Goal: Contribute content

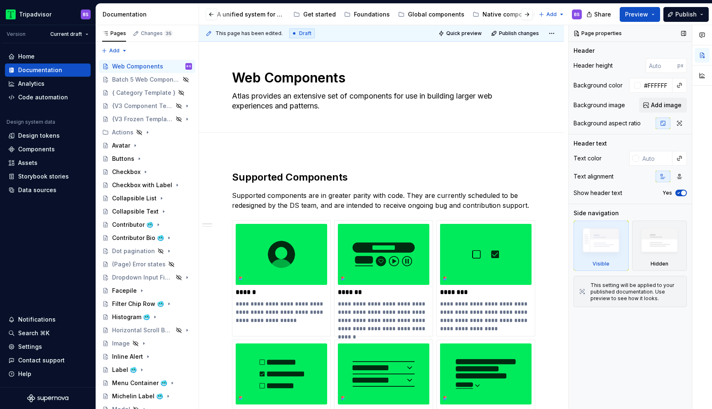
scroll to position [0, 145]
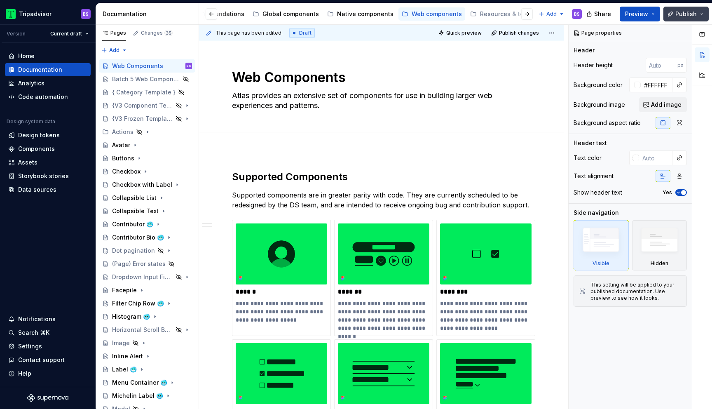
click at [686, 18] on span "Publish" at bounding box center [685, 14] width 21 height 8
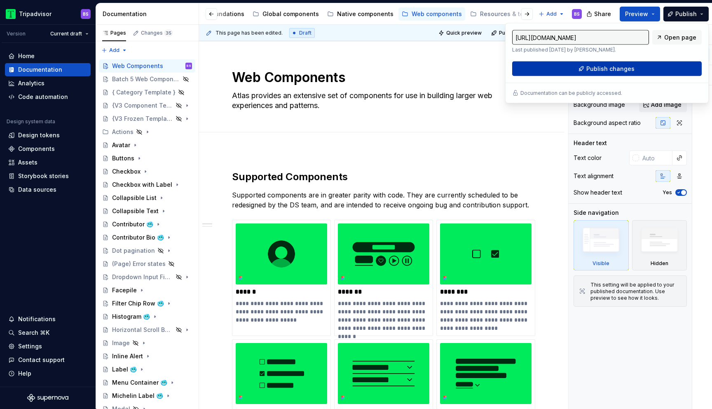
click at [620, 69] on span "Publish changes" at bounding box center [610, 69] width 48 height 8
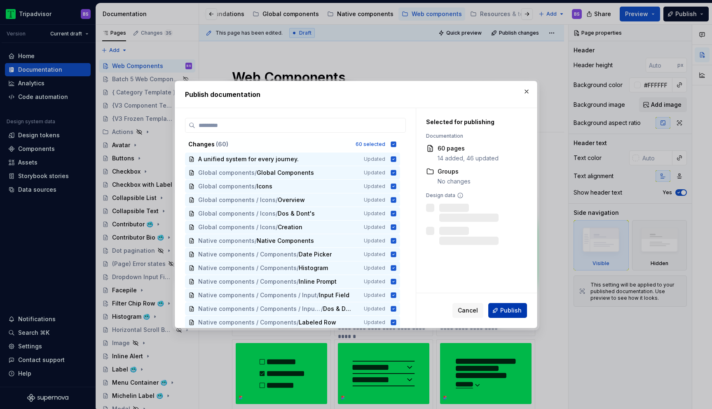
click at [513, 307] on span "Publish" at bounding box center [510, 310] width 21 height 8
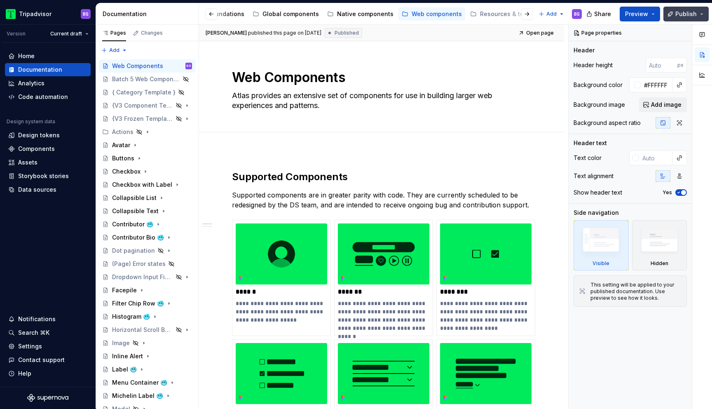
click at [685, 15] on span "Publish" at bounding box center [685, 14] width 21 height 8
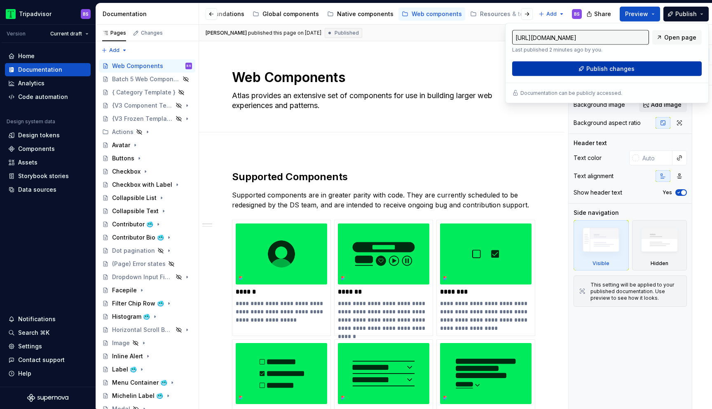
click at [640, 65] on button "Publish changes" at bounding box center [607, 68] width 190 height 15
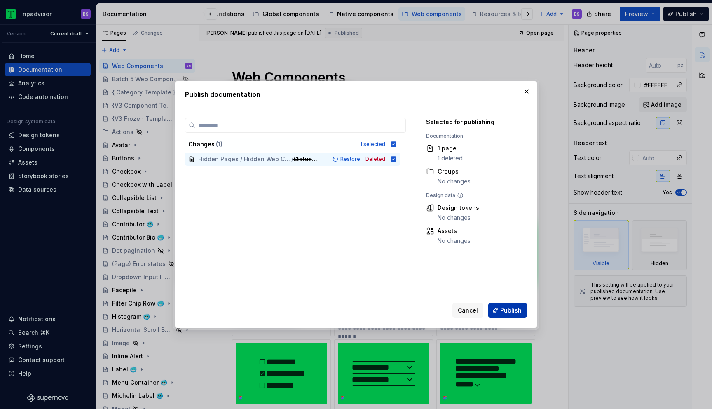
click at [515, 309] on span "Publish" at bounding box center [510, 310] width 21 height 8
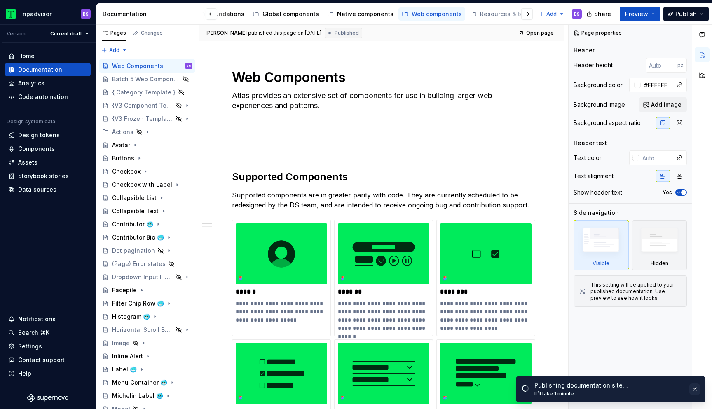
click at [698, 387] on button "button" at bounding box center [694, 389] width 11 height 12
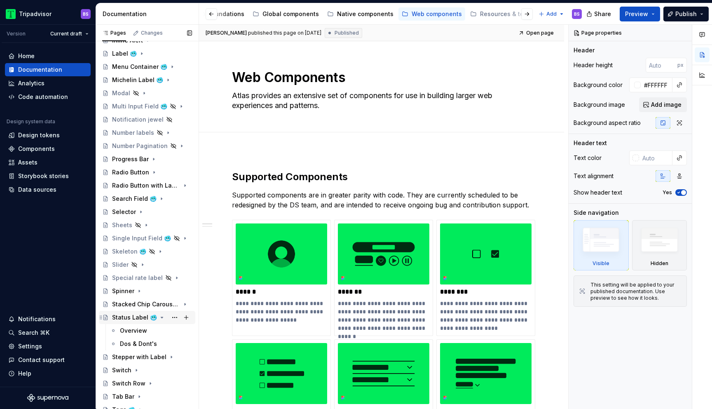
scroll to position [346, 0]
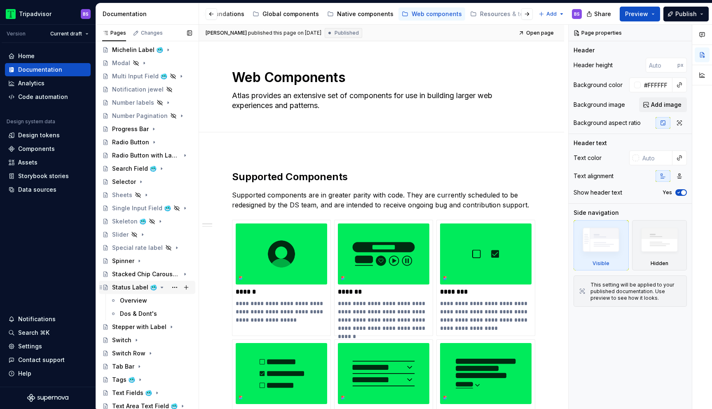
click at [161, 288] on icon "Page tree" at bounding box center [162, 287] width 2 height 1
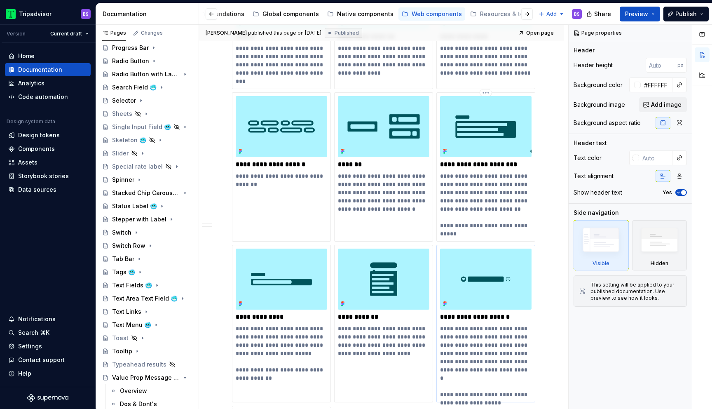
scroll to position [1283, 0]
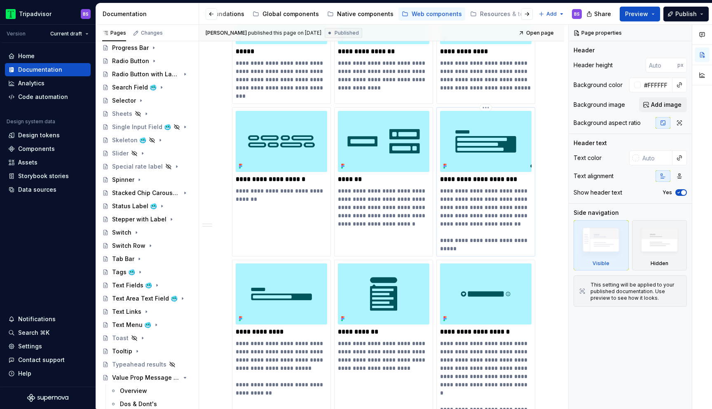
click at [477, 137] on img at bounding box center [485, 141] width 91 height 61
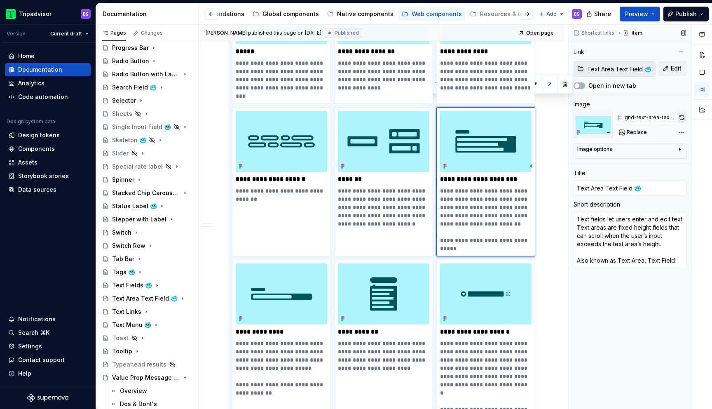
click at [679, 115] on button "button" at bounding box center [682, 118] width 10 height 12
click at [162, 195] on icon "Page tree" at bounding box center [164, 193] width 7 height 7
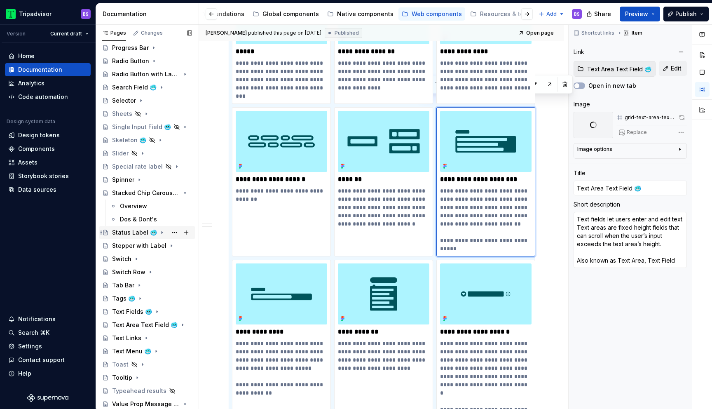
click at [134, 235] on div "Status Label 🥶" at bounding box center [134, 232] width 45 height 8
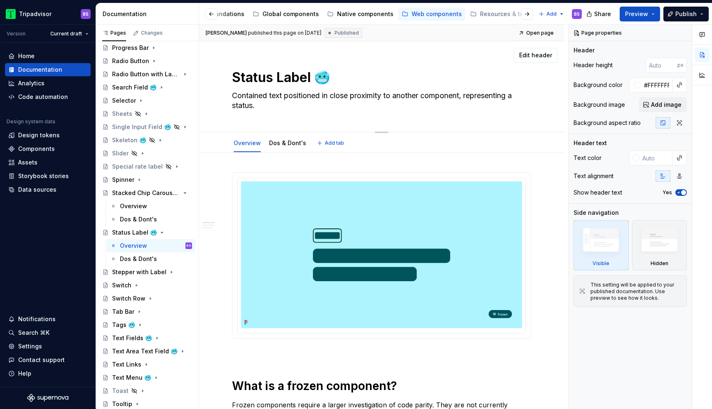
drag, startPoint x: 332, startPoint y: 78, endPoint x: 310, endPoint y: 77, distance: 22.3
click at [310, 77] on textarea "Status Label 🥶" at bounding box center [379, 78] width 299 height 20
click at [147, 191] on div "Stacked Chip Carousel 🥶" at bounding box center [135, 193] width 47 height 8
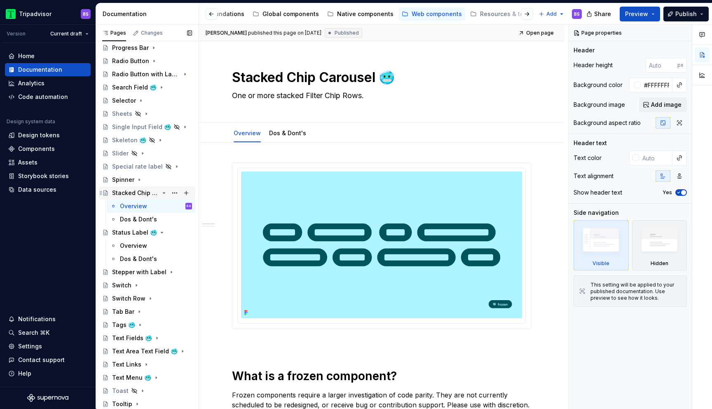
click at [142, 192] on div "Stacked Chip Carousel 🥶" at bounding box center [135, 193] width 47 height 8
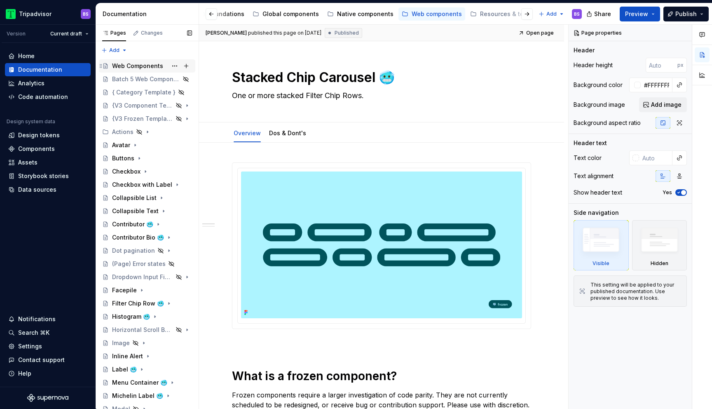
click at [153, 67] on div "Web Components" at bounding box center [137, 66] width 51 height 8
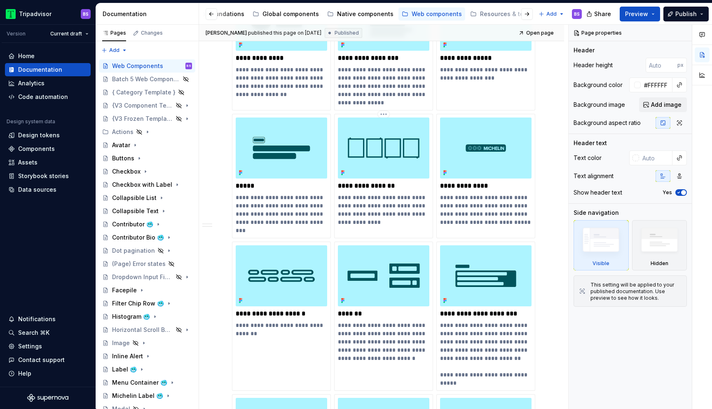
scroll to position [1204, 0]
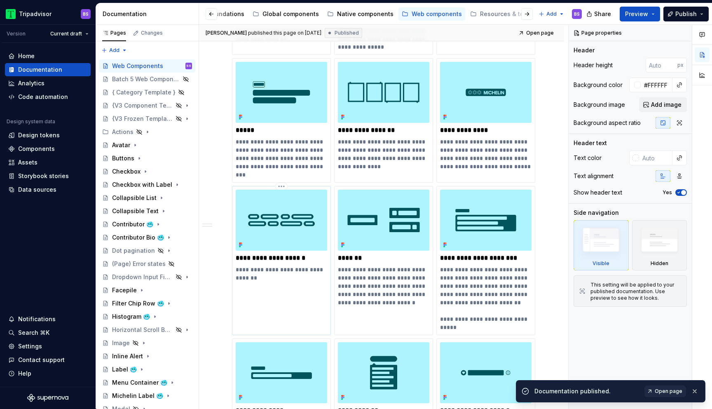
click at [318, 254] on p "**********" at bounding box center [281, 258] width 91 height 8
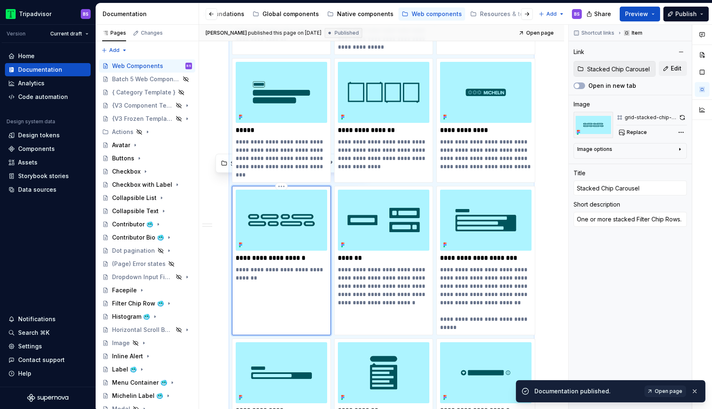
type textarea "*"
type input "Stacked Chip Carousel 🥶"
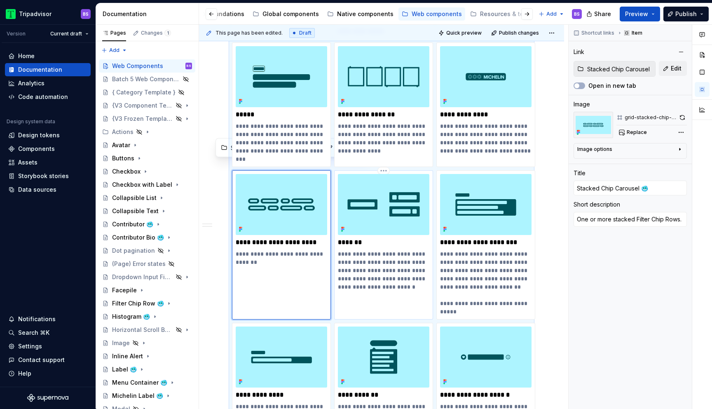
scroll to position [1217, 0]
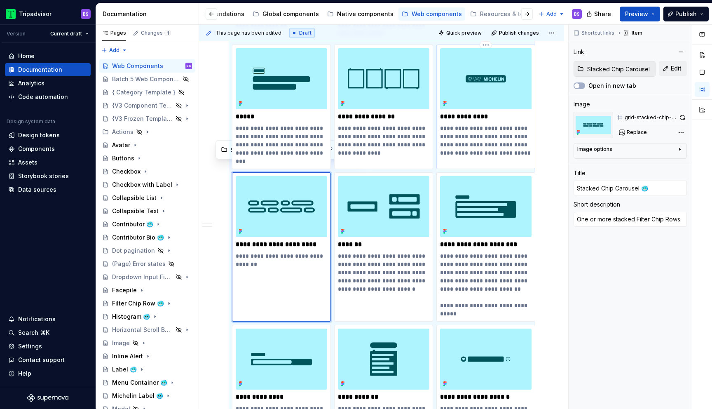
click at [495, 112] on p "**********" at bounding box center [485, 116] width 91 height 8
type textarea "*"
type input "Michelin Label 🥶"
type input "Michelin Label"
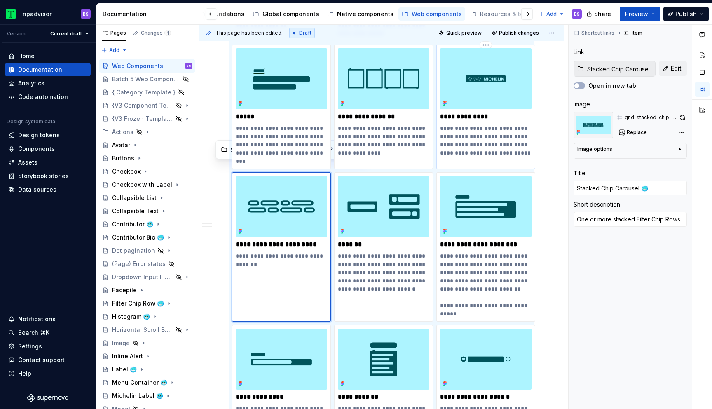
type textarea "The Michelin Label is used on cards and shelves (on list pages in particular) t…"
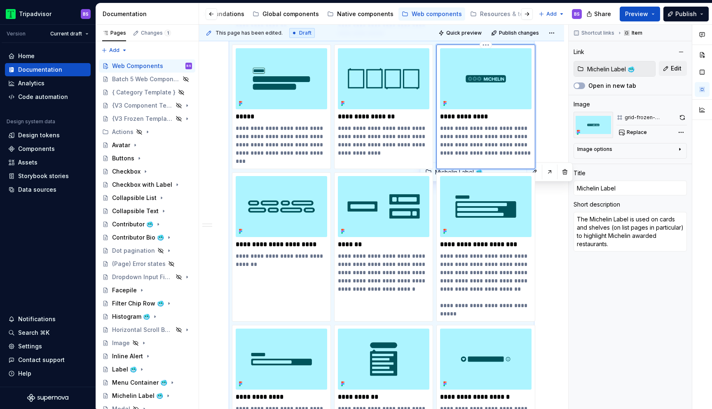
type textarea "*"
type input "Michelin Label 🥶"
click at [276, 112] on p "*****" at bounding box center [281, 116] width 91 height 8
type textarea "*"
type input "Label 🥶"
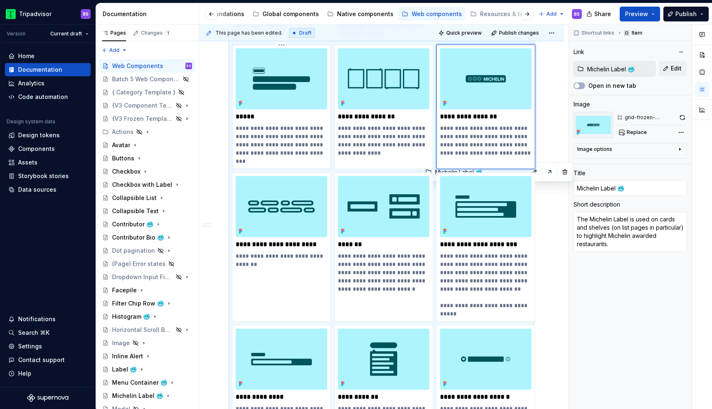
type input "Label 🥶"
type input "Label"
type textarea "Contained text positioned in close proximity to another component, representing…"
type textarea "*"
type input "Label 🥶"
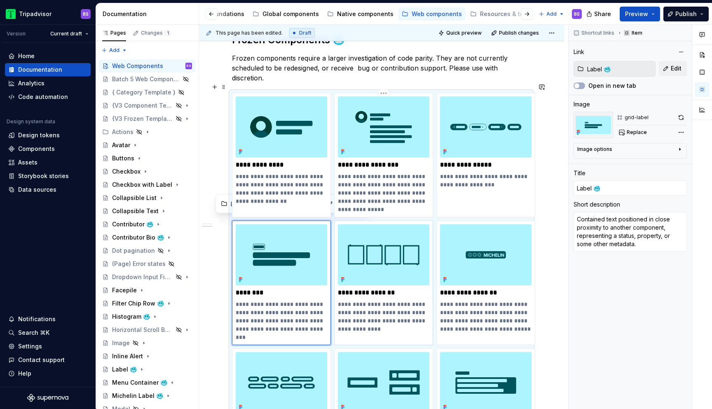
scroll to position [1034, 0]
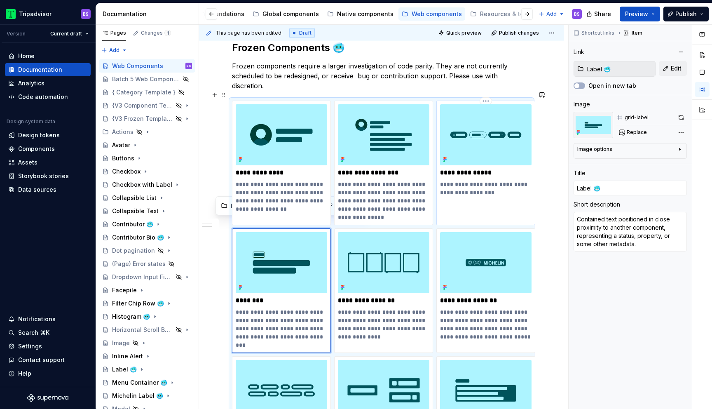
click at [495, 169] on p "**********" at bounding box center [485, 173] width 91 height 8
type textarea "*"
type input "Filter Chip Row 🥶"
type input "Filter Chip Row"
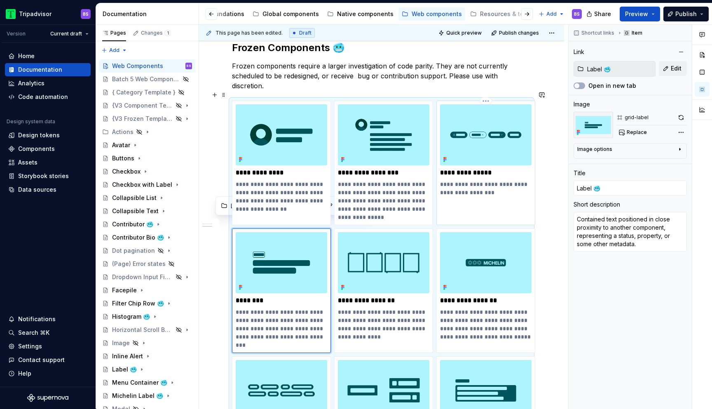
type textarea "A row of chip inputs used for filtering content."
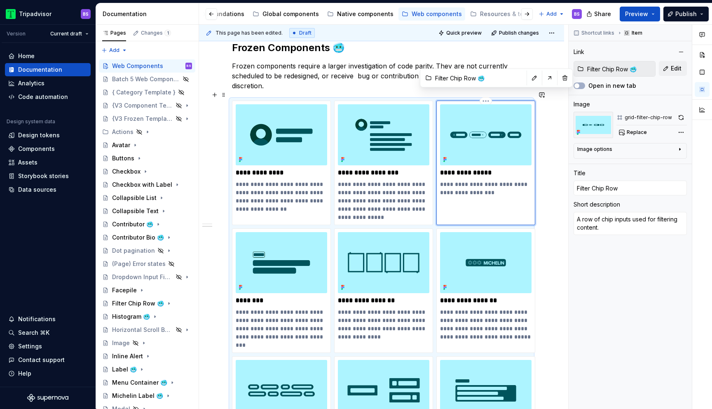
type textarea "*"
type input "Filter Chip Row 🥶"
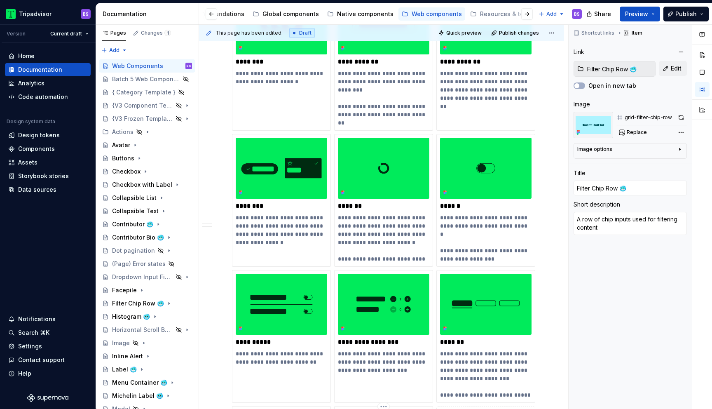
scroll to position [390, 0]
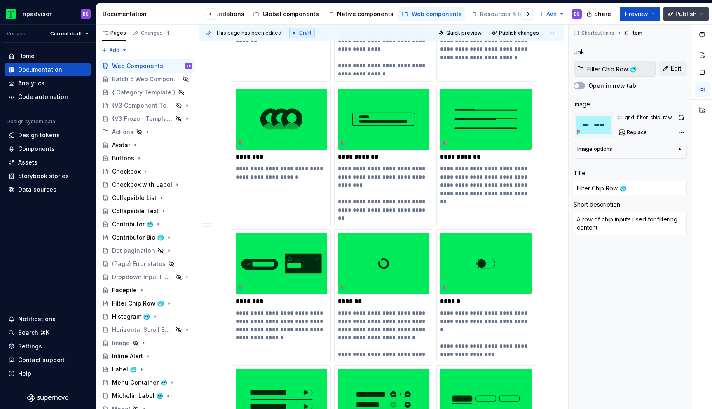
click at [683, 17] on span "Publish" at bounding box center [685, 14] width 21 height 8
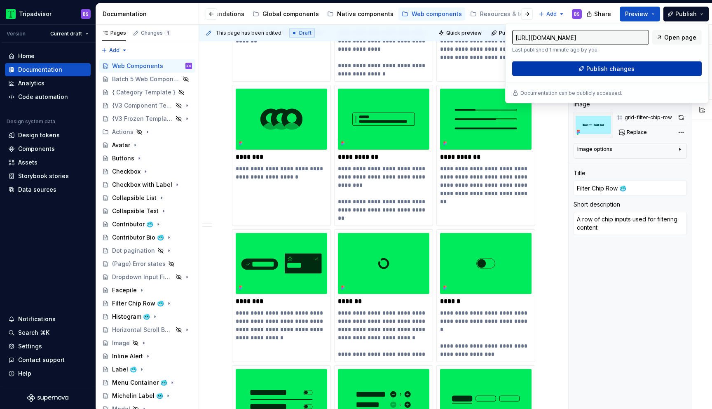
click at [633, 71] on button "Publish changes" at bounding box center [607, 68] width 190 height 15
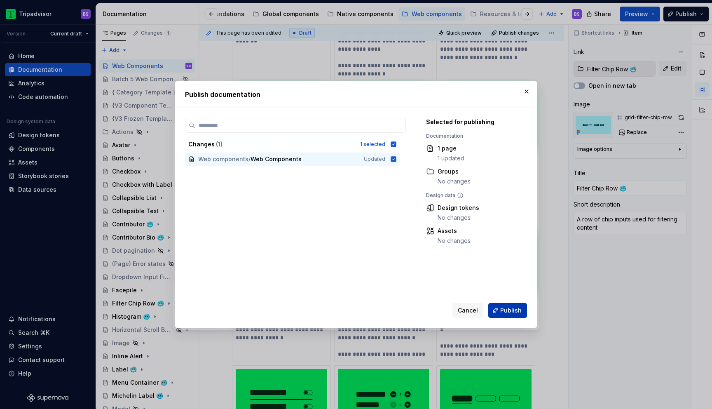
click at [515, 312] on span "Publish" at bounding box center [510, 310] width 21 height 8
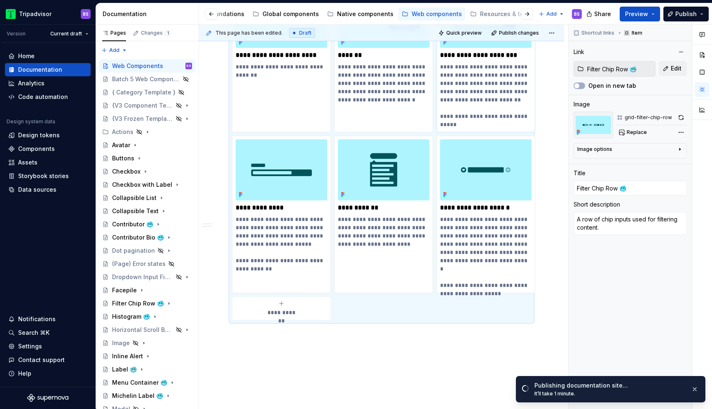
scroll to position [1440, 0]
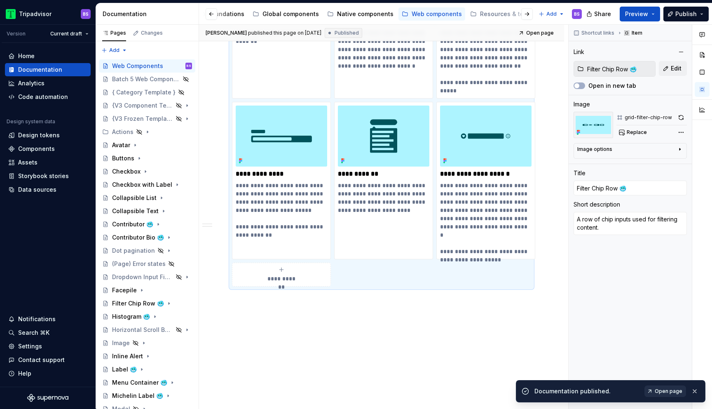
click at [663, 389] on span "Open page" at bounding box center [669, 391] width 28 height 7
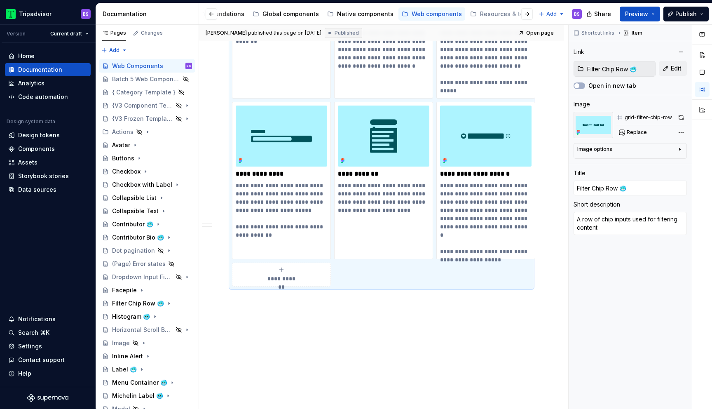
type textarea "*"
